Goal: Task Accomplishment & Management: Complete application form

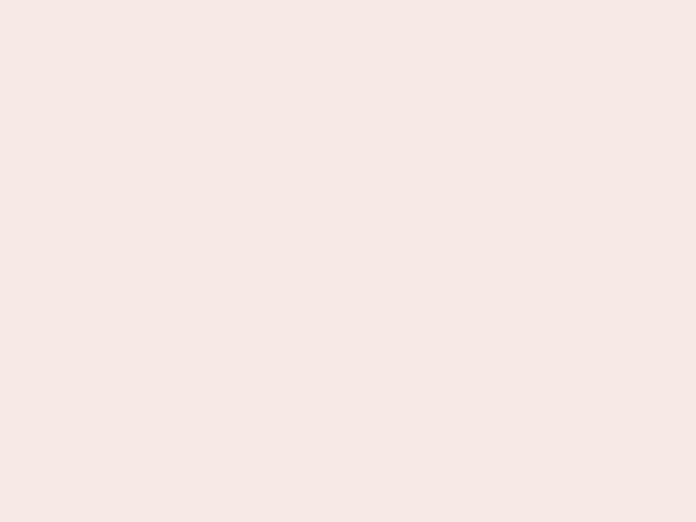
click at [348, 261] on nb-app "Almost there Thank you for registering for Newbook. Your account is under revie…" at bounding box center [348, 261] width 696 height 522
click at [348, 0] on nb-app "Almost there Thank you for registering for Newbook. Your account is under revie…" at bounding box center [348, 261] width 696 height 522
click at [372, 0] on nb-app "Almost there Thank you for registering for Newbook. Your account is under revie…" at bounding box center [348, 261] width 696 height 522
click at [348, 261] on nb-app "Almost there Thank you for registering for Newbook. Your account is under revie…" at bounding box center [348, 261] width 696 height 522
click at [348, 0] on nb-app "Almost there Thank you for registering for Newbook. Your account is under revie…" at bounding box center [348, 261] width 696 height 522
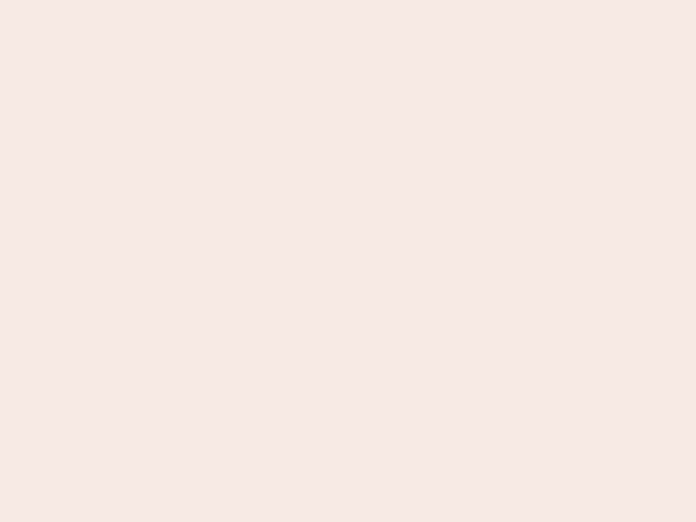
click at [243, 0] on nb-app "Almost there Thank you for registering for Newbook. Your account is under revie…" at bounding box center [348, 261] width 696 height 522
click at [348, 261] on nb-app "Almost there Thank you for registering for Newbook. Your account is under revie…" at bounding box center [348, 261] width 696 height 522
click at [348, 0] on nb-app "Almost there Thank you for registering for Newbook. Your account is under revie…" at bounding box center [348, 261] width 696 height 522
click at [243, 0] on nb-app "Almost there Thank you for registering for Newbook. Your account is under revie…" at bounding box center [348, 261] width 696 height 522
click at [348, 261] on nb-app "Almost there Thank you for registering for Newbook. Your account is under revie…" at bounding box center [348, 261] width 696 height 522
